Goal: Navigation & Orientation: Go to known website

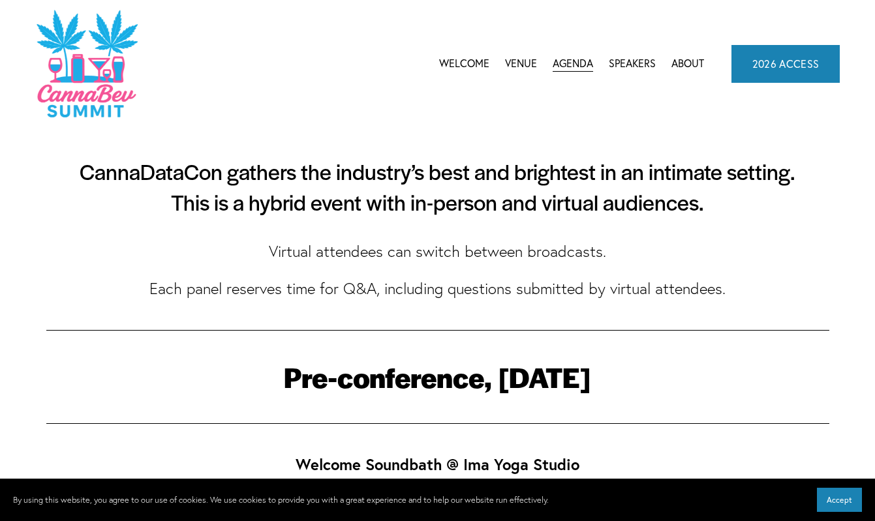
click at [764, 80] on link "2026 ACCESS" at bounding box center [785, 64] width 109 height 38
click at [670, 63] on nav "Welcome Venue Agenda CannaBev Summit 2026 CannaDataCon 2025 CannaDataCon 2024 C…" at bounding box center [571, 64] width 265 height 20
click at [0, 0] on span "CannaBev Summit 2026" at bounding box center [0, 0] width 0 height 0
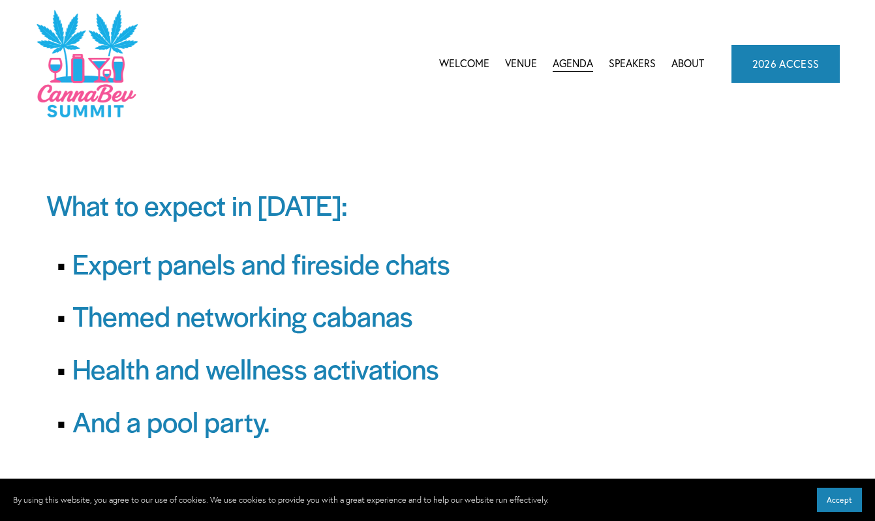
click at [0, 0] on span "CannaDataCon 2025" at bounding box center [0, 0] width 0 height 0
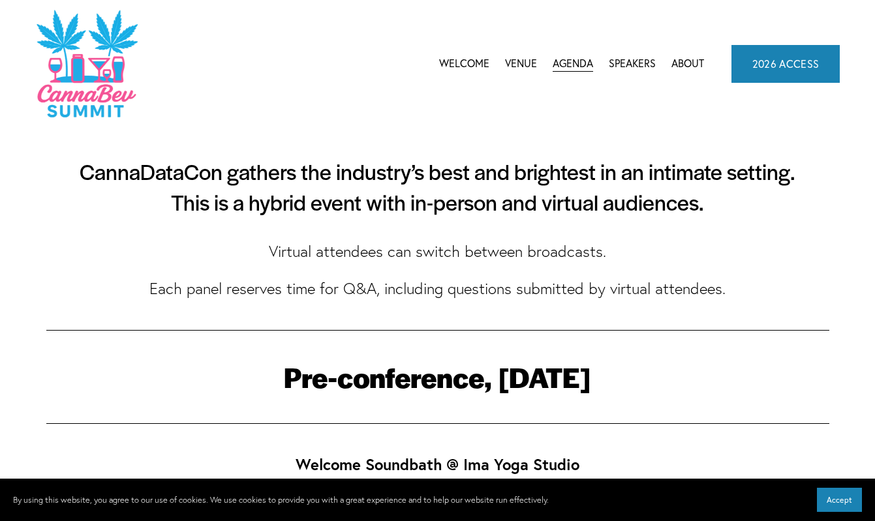
click at [454, 66] on link "Welcome" at bounding box center [464, 64] width 50 height 20
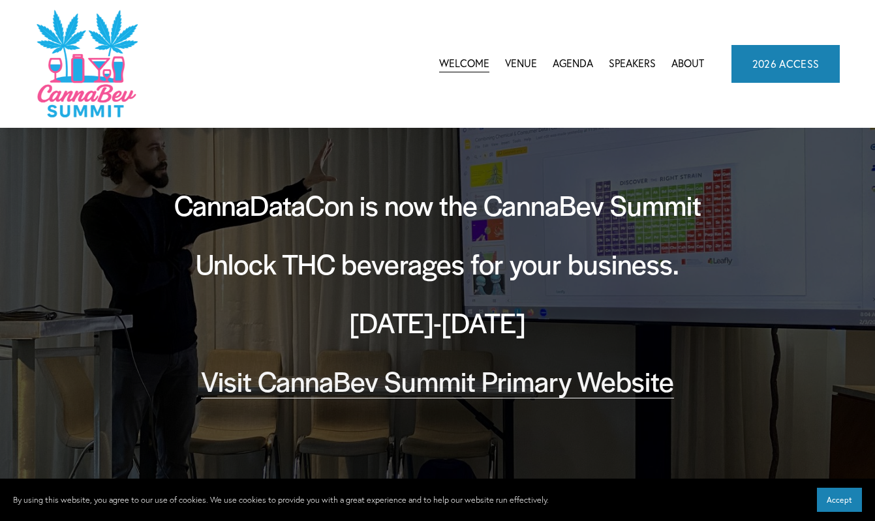
click at [382, 391] on link "Visit CannaBev Summit Primary Website" at bounding box center [437, 380] width 473 height 38
